Goal: Information Seeking & Learning: Check status

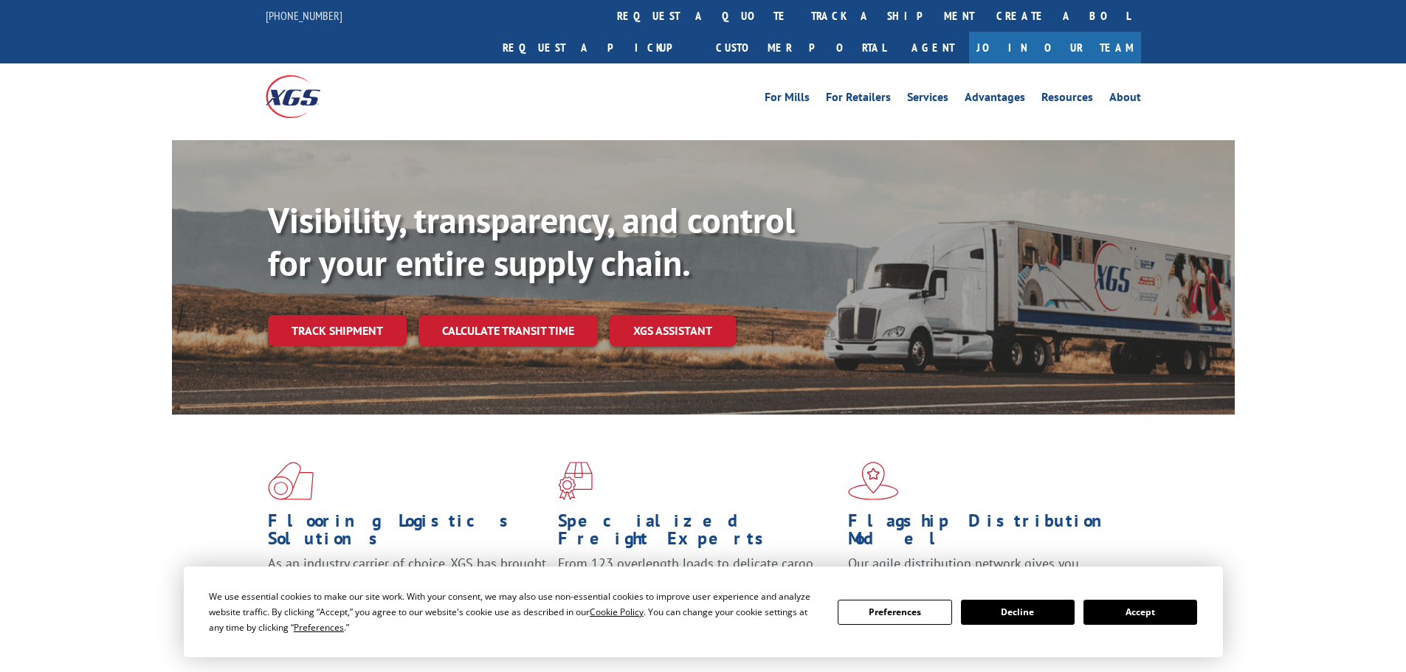
click at [1128, 610] on button "Accept" at bounding box center [1140, 612] width 114 height 25
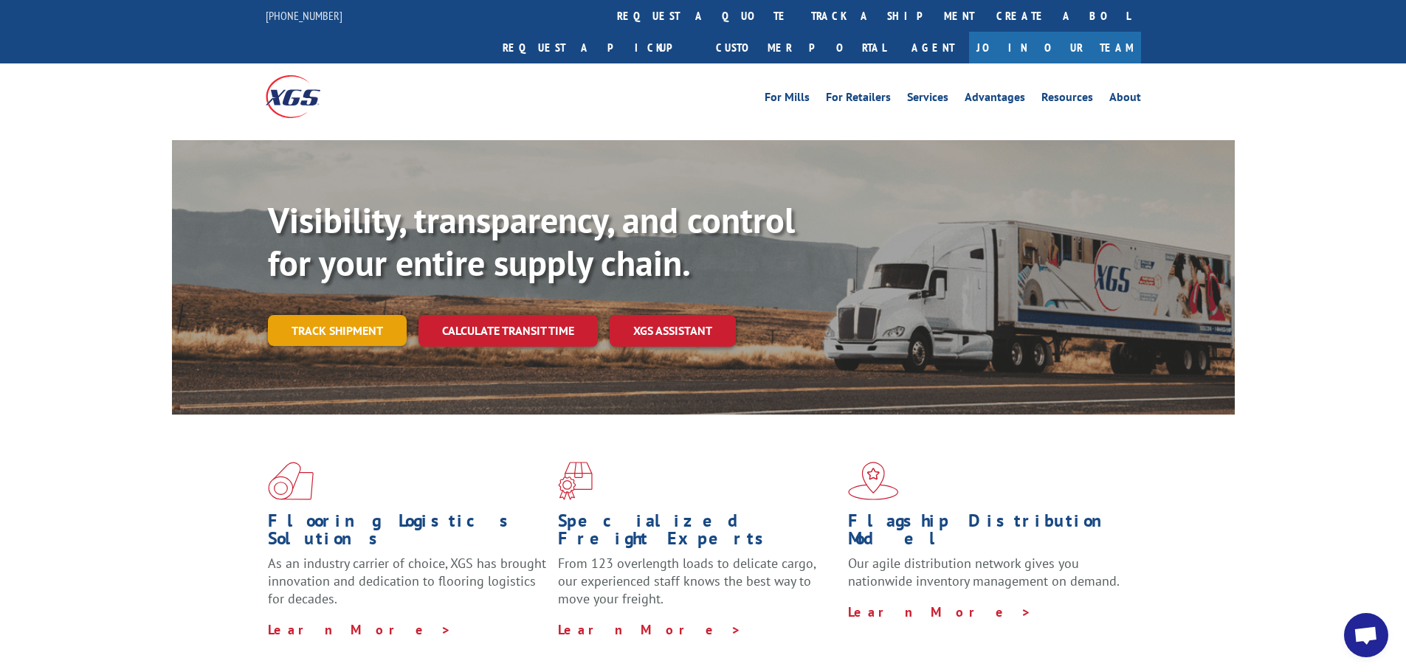
click at [377, 315] on link "Track shipment" at bounding box center [337, 330] width 139 height 31
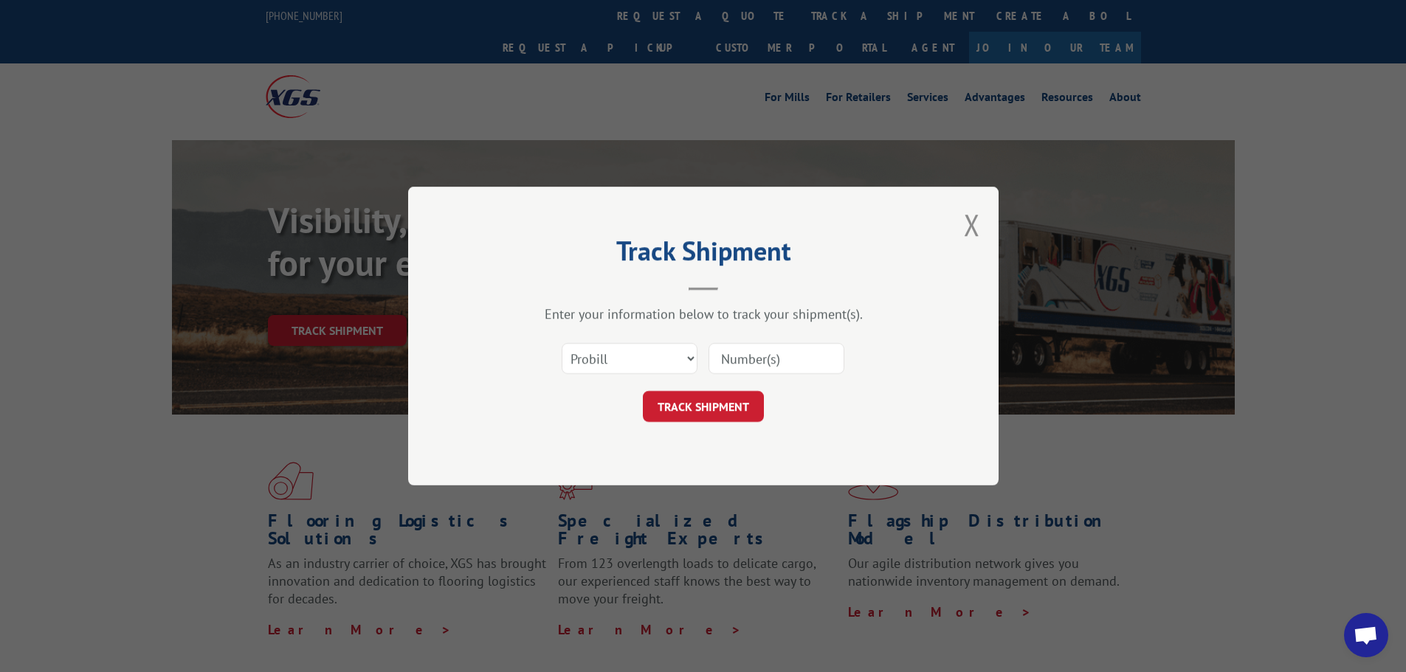
click at [728, 358] on input at bounding box center [777, 358] width 136 height 31
paste input "17472517"
type input "17472517"
click at [643, 391] on button "TRACK SHIPMENT" at bounding box center [703, 406] width 121 height 31
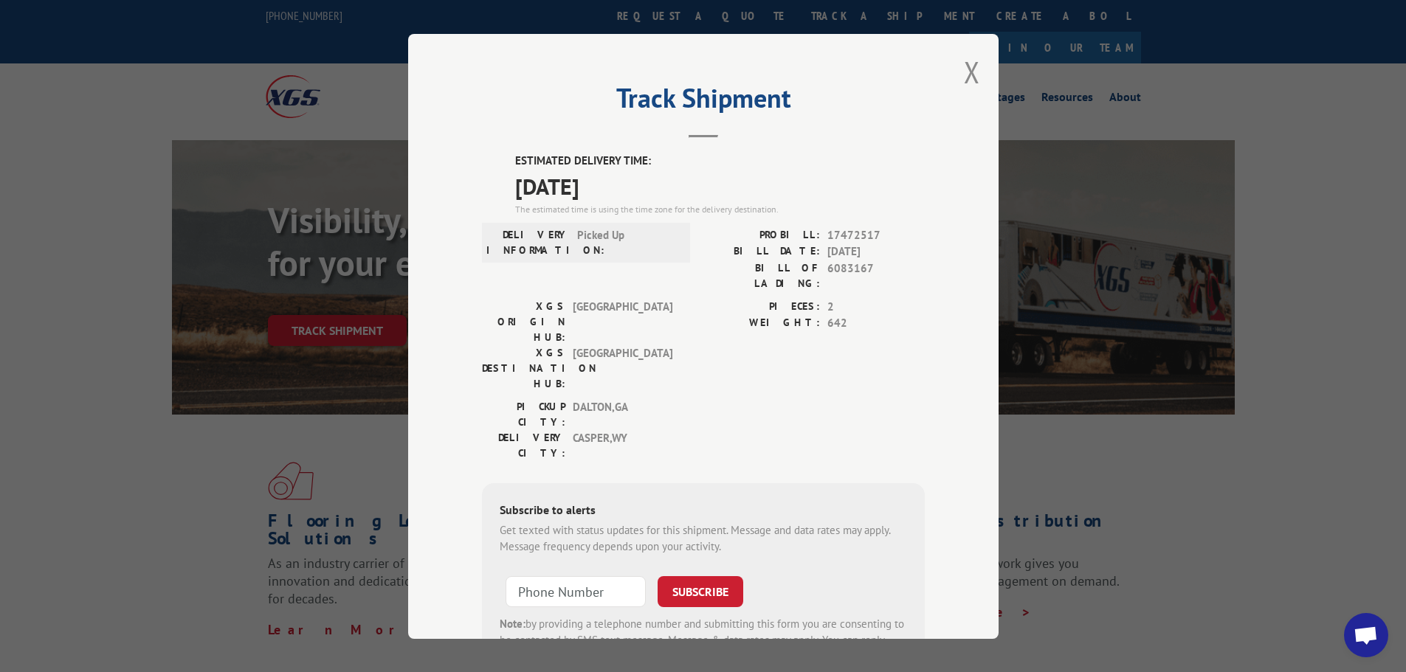
click at [1086, 438] on div "Track Shipment ESTIMATED DELIVERY TIME: [DATE] The estimated time is using the …" at bounding box center [703, 336] width 1406 height 672
click at [973, 73] on button "Close modal" at bounding box center [972, 71] width 16 height 39
